Goal: Information Seeking & Learning: Learn about a topic

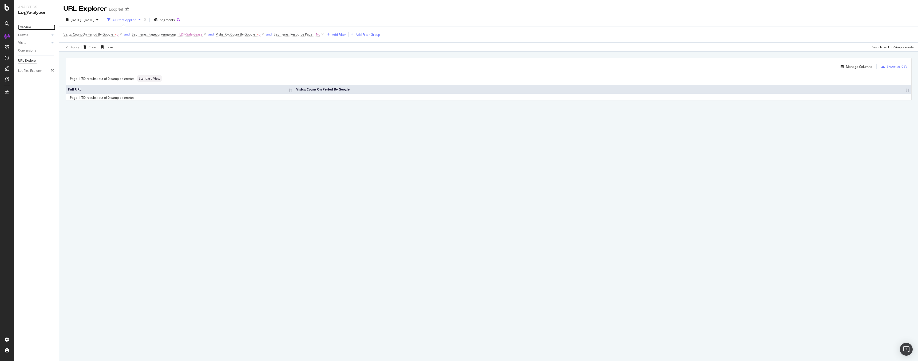
click at [26, 25] on div "Overview" at bounding box center [24, 28] width 13 height 6
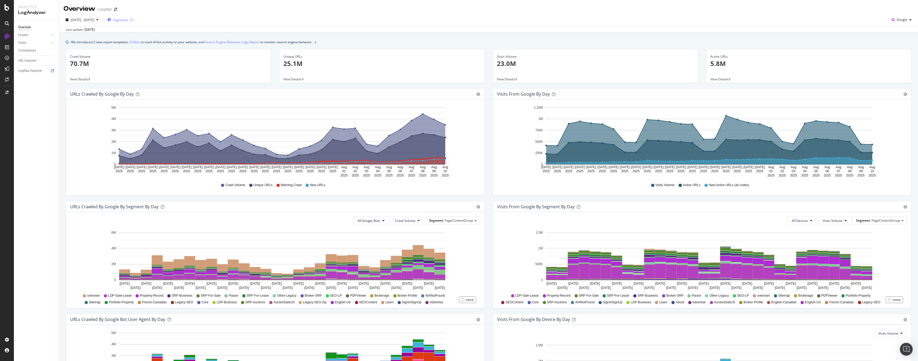
click at [128, 19] on span "Segments" at bounding box center [120, 20] width 15 height 5
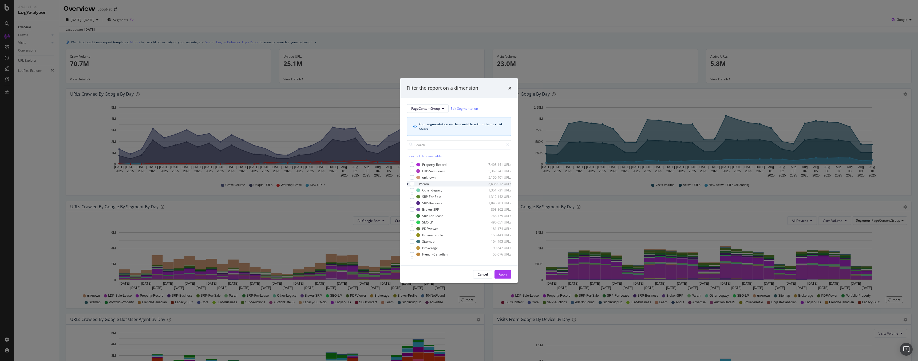
click at [408, 184] on icon "modal" at bounding box center [408, 183] width 2 height 3
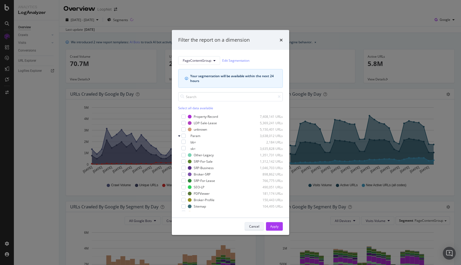
click at [257, 227] on div "Cancel" at bounding box center [254, 226] width 10 height 5
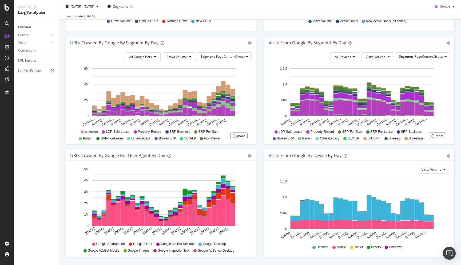
scroll to position [150, 0]
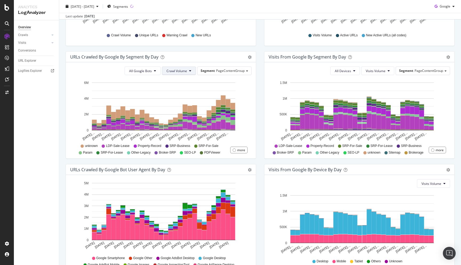
click at [183, 69] on span "Crawl Volume" at bounding box center [177, 71] width 21 height 5
click at [216, 68] on div "Segment PageContentGroup" at bounding box center [224, 71] width 54 height 8
click at [148, 70] on span "All Google Bots" at bounding box center [140, 71] width 23 height 5
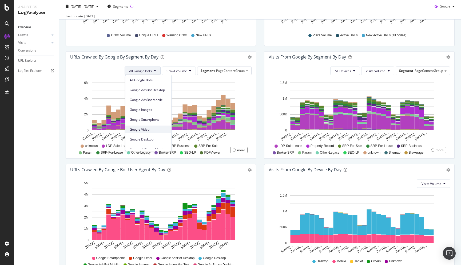
scroll to position [0, 0]
click at [106, 68] on div "All Google Bots Crawl Volume Segment PageContentGroup" at bounding box center [160, 70] width 181 height 9
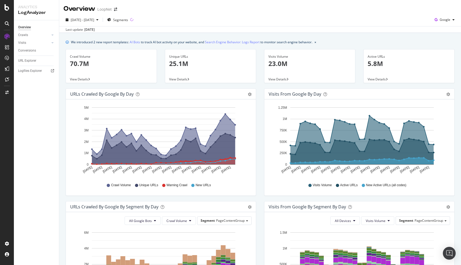
click at [454, 24] on div "[DATE] - [DATE] Segments Google" at bounding box center [260, 20] width 402 height 11
click at [451, 20] on div "button" at bounding box center [453, 19] width 6 height 3
click at [438, 48] on span "OpenAI" at bounding box center [445, 50] width 20 height 5
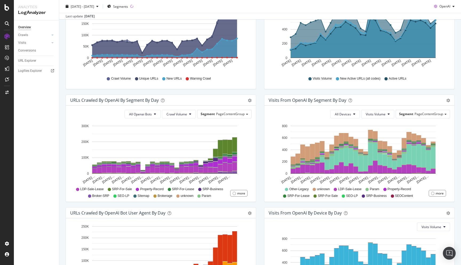
scroll to position [109, 0]
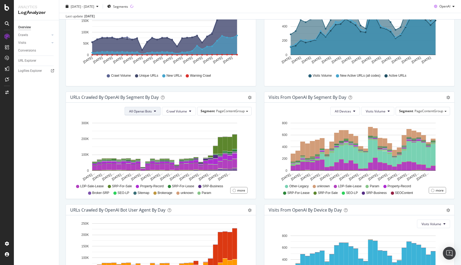
click at [146, 110] on span "All Openai Bots" at bounding box center [140, 111] width 23 height 5
click at [63, 127] on div "URLs Crawled by OpenAI By Segment By Day Timeline (by Value) Table All Openai B…" at bounding box center [161, 148] width 199 height 113
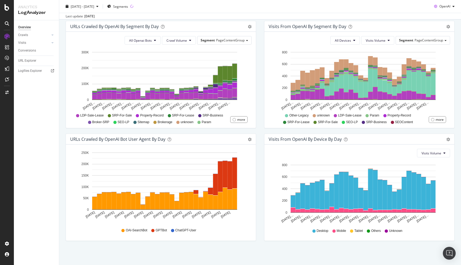
click at [225, 246] on div "URLs Crawled by OpenAI bot User Agent By Day Timeline (by Value) Timeline (by P…" at bounding box center [161, 189] width 199 height 113
click at [159, 230] on span "GPTBot" at bounding box center [161, 230] width 11 height 5
